Goal: Find specific page/section: Find specific page/section

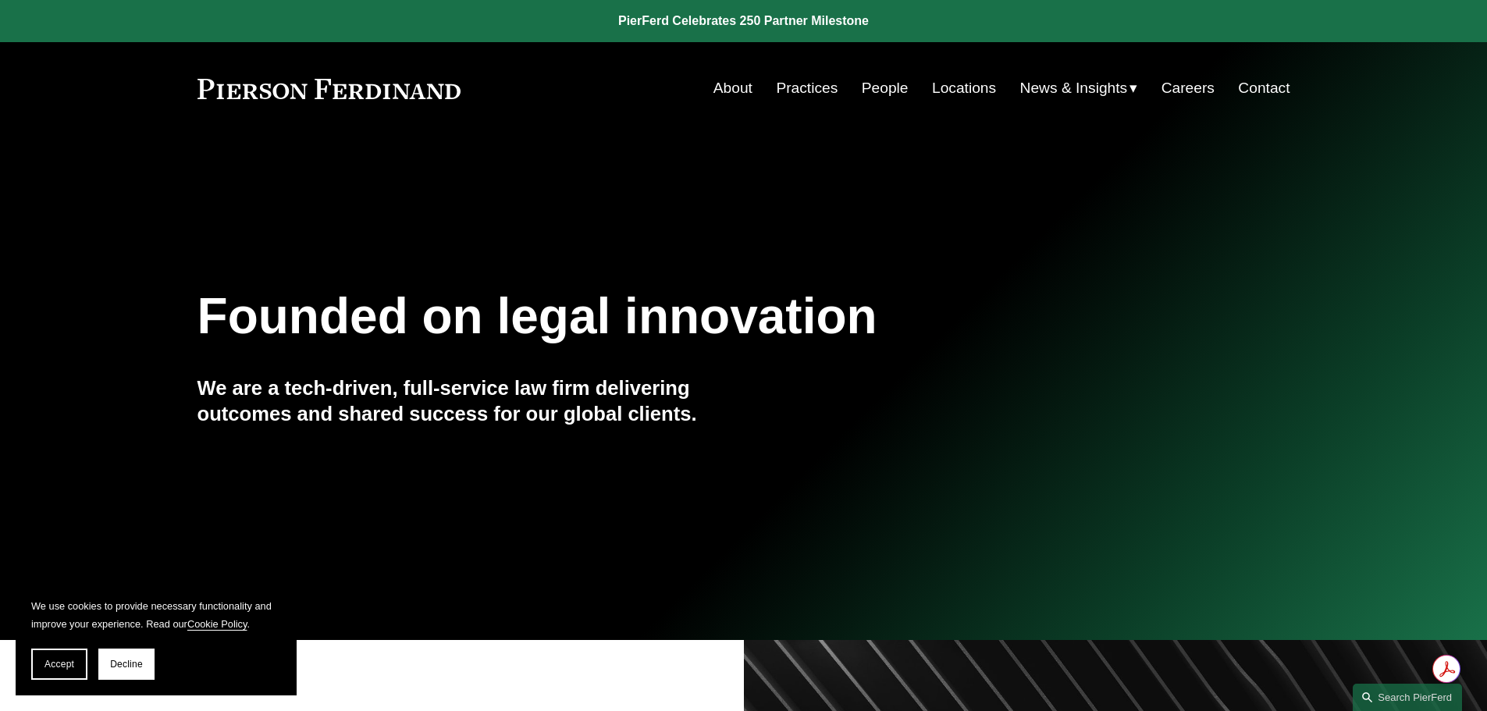
click at [885, 89] on link "People" at bounding box center [885, 88] width 47 height 30
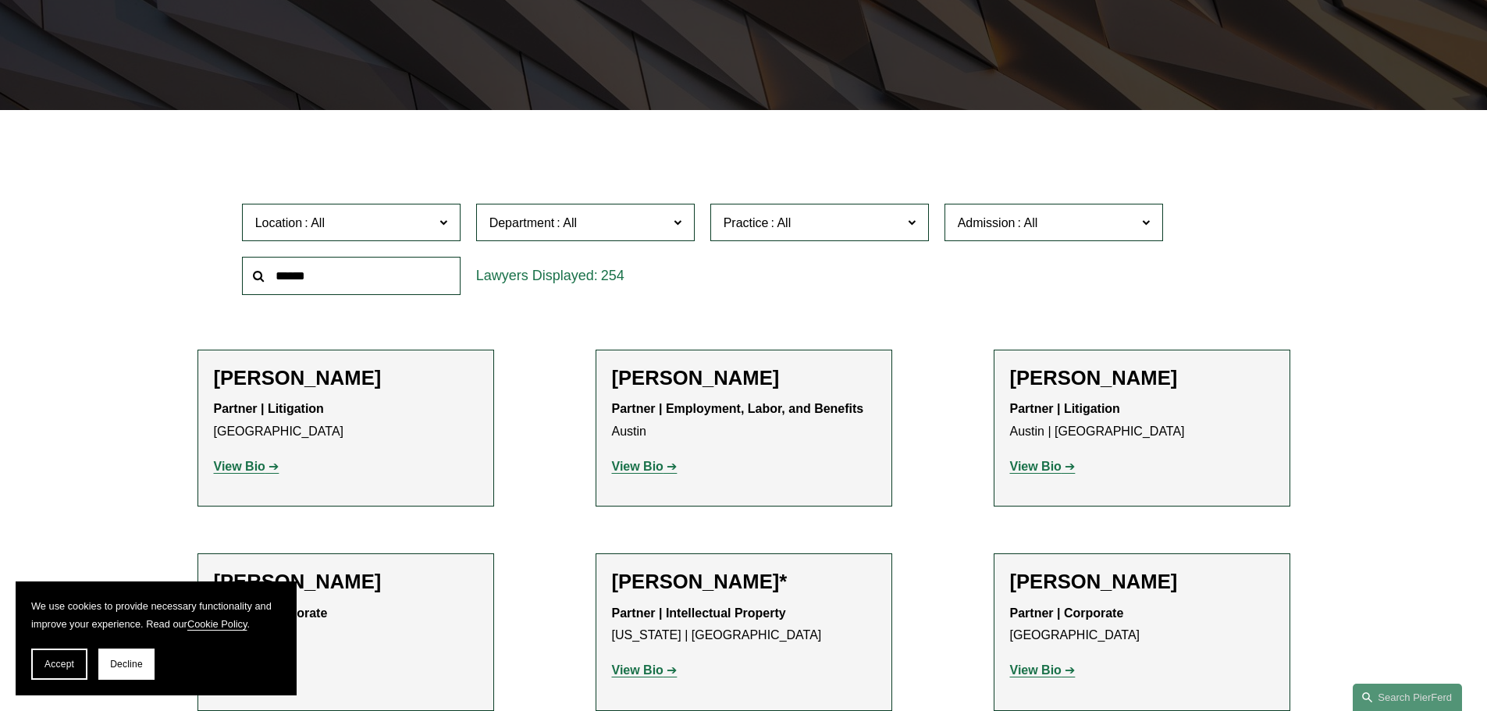
scroll to position [390, 0]
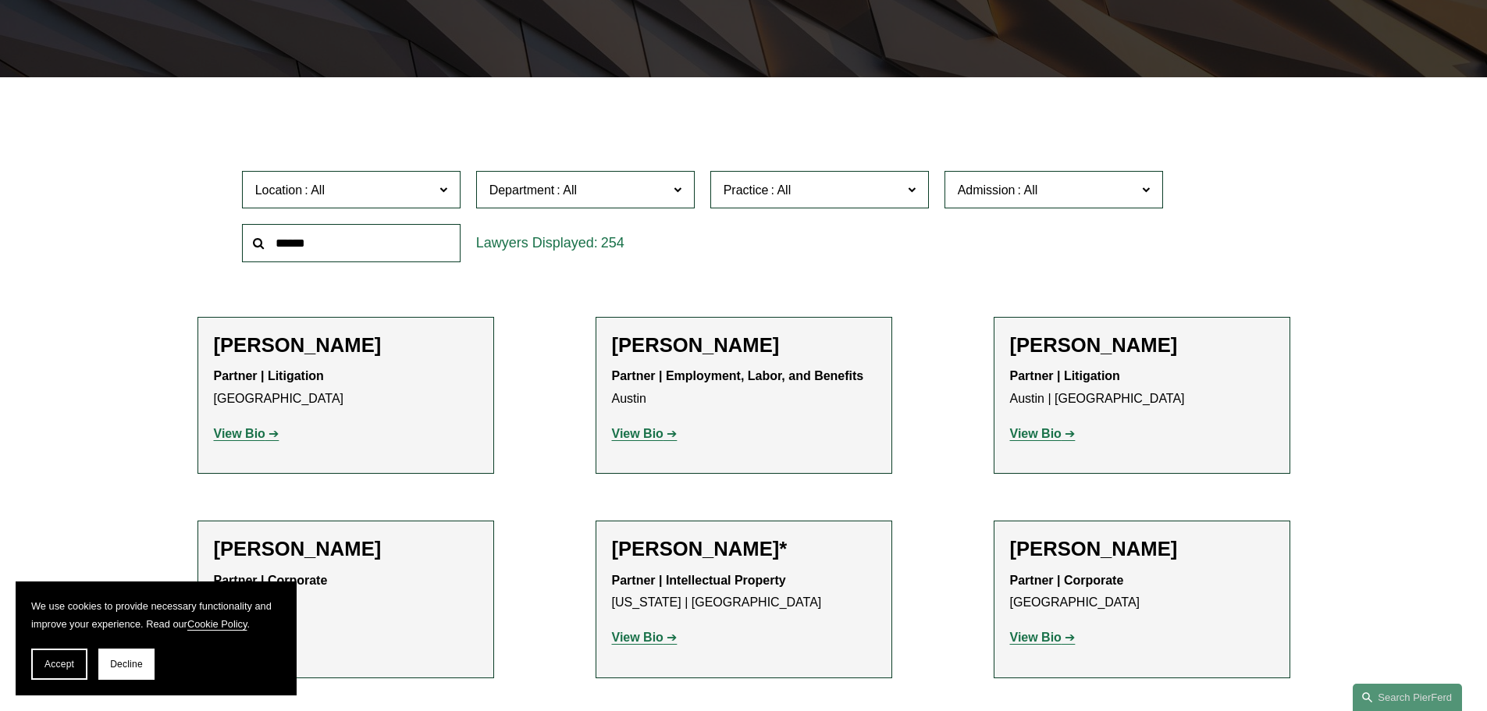
click at [453, 190] on label "Location" at bounding box center [351, 190] width 219 height 38
click at [0, 0] on link "[GEOGRAPHIC_DATA]" at bounding box center [0, 0] width 0 height 0
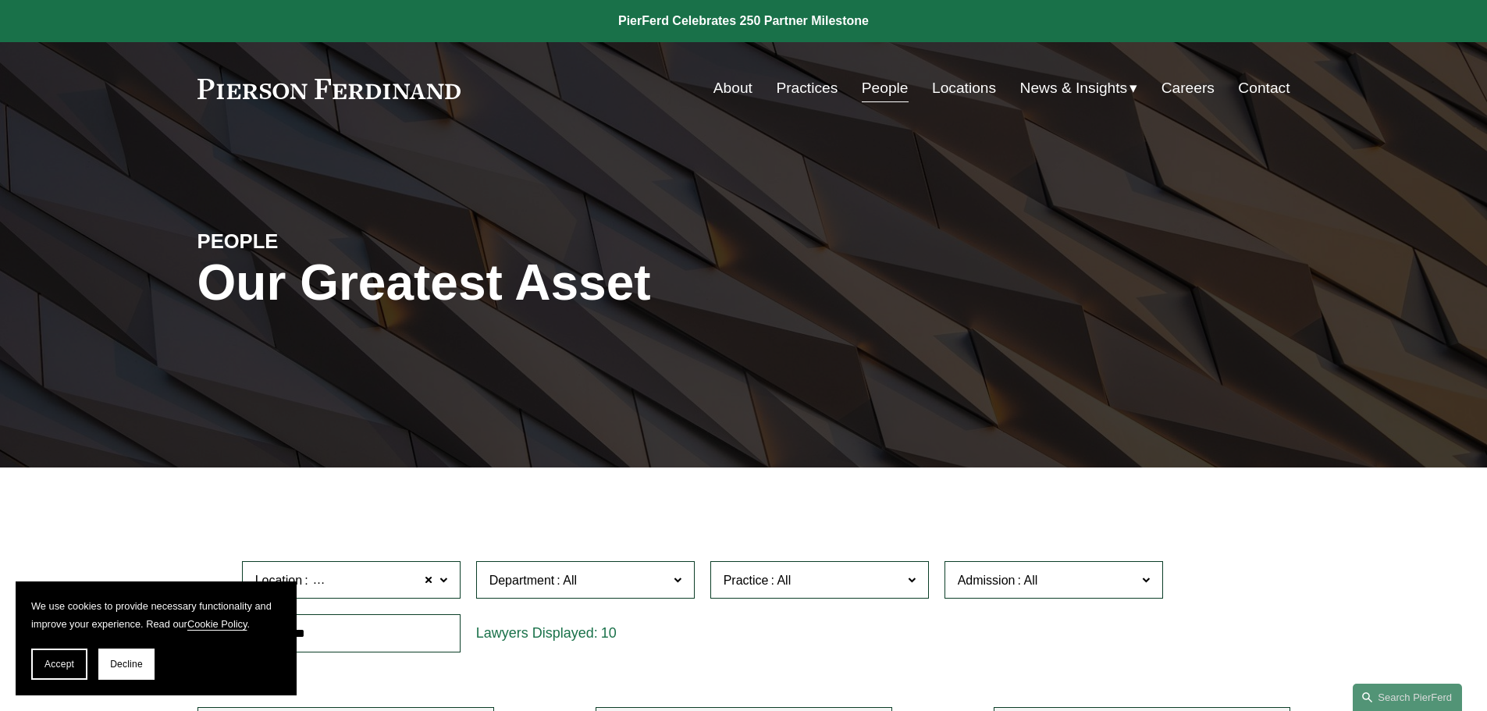
click at [804, 88] on link "Practices" at bounding box center [807, 88] width 62 height 30
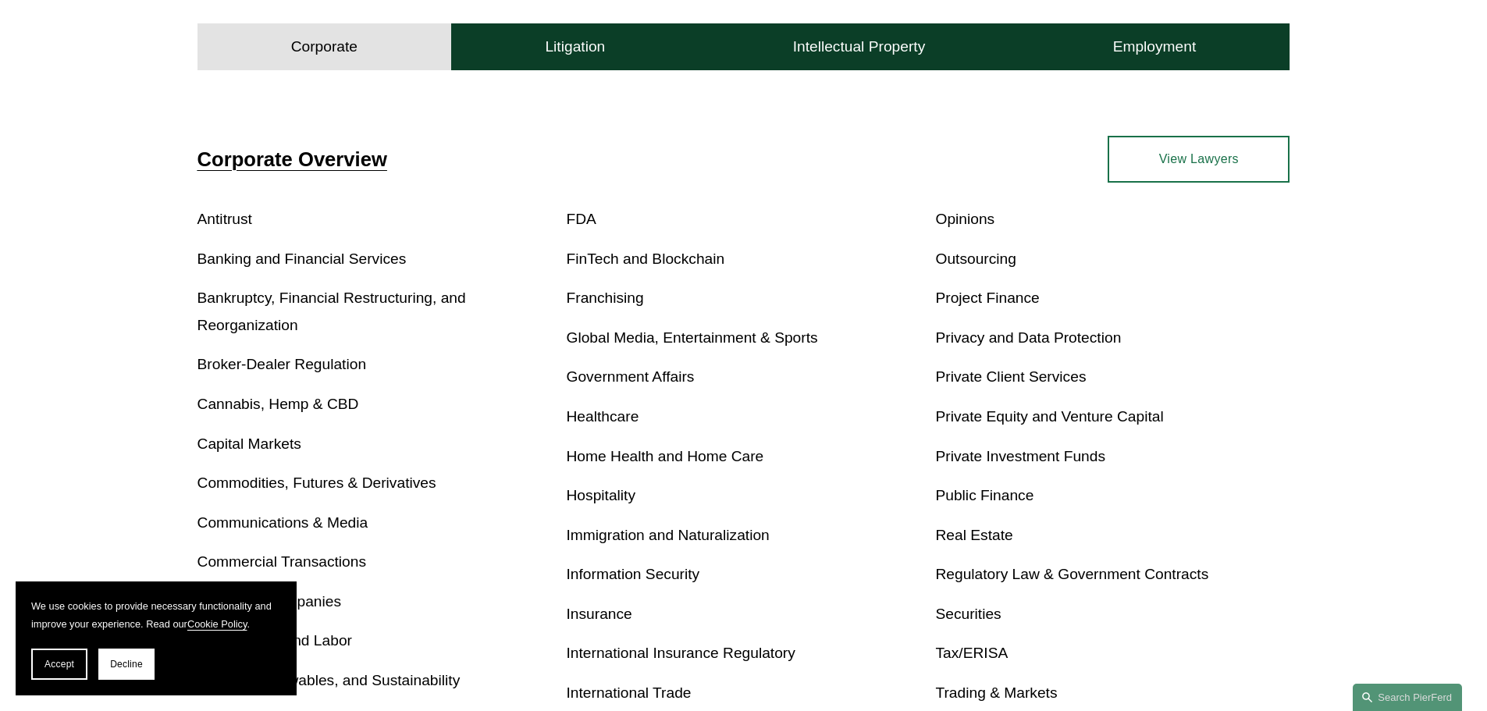
scroll to position [546, 0]
